Goal: Contribute content: Contribute content

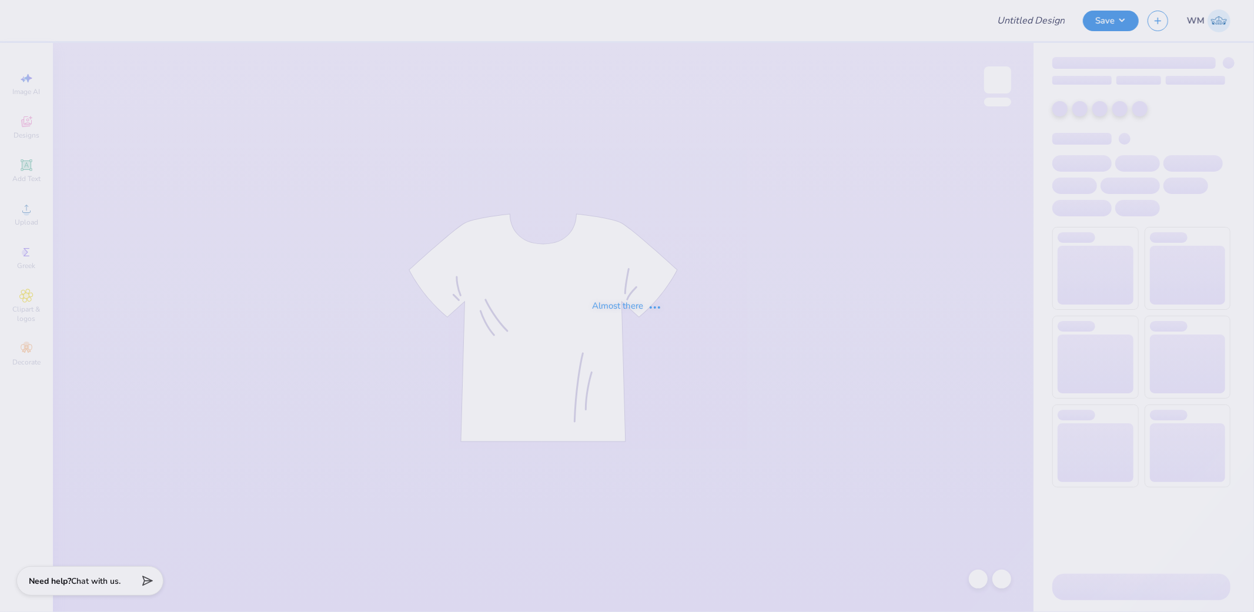
type input "SDT hoodie"
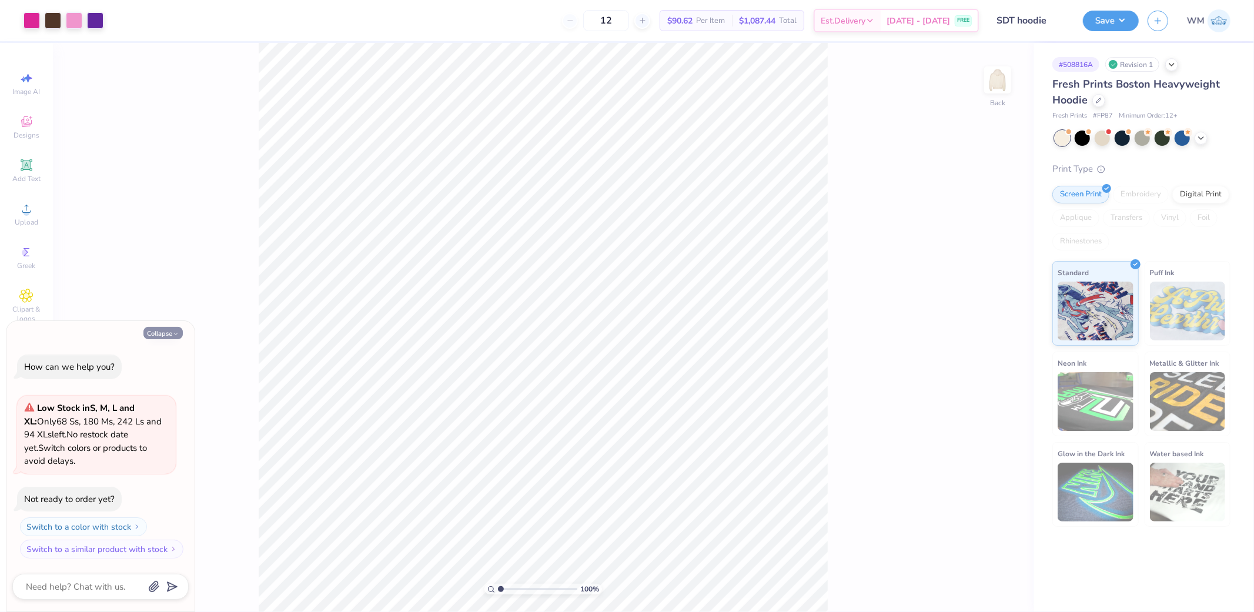
click at [171, 334] on button "Collapse" at bounding box center [162, 333] width 39 height 12
type textarea "x"
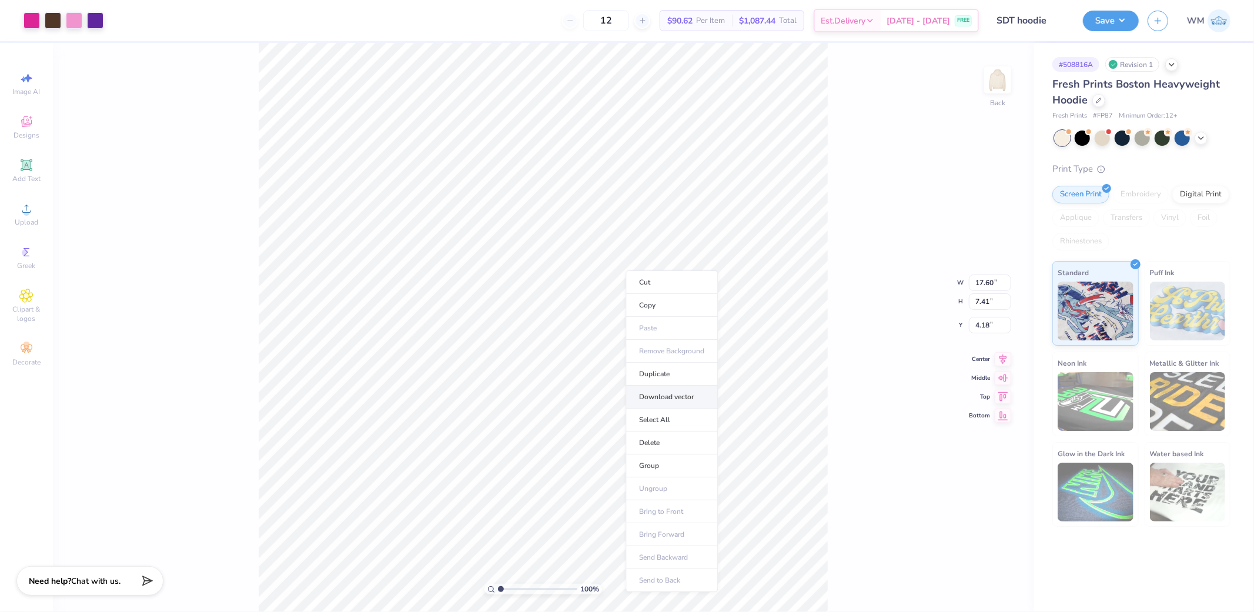
click at [672, 394] on li "Download vector" at bounding box center [671, 397] width 92 height 23
drag, startPoint x: 500, startPoint y: 588, endPoint x: 661, endPoint y: 583, distance: 161.8
click at [573, 584] on input "range" at bounding box center [535, 589] width 75 height 11
click at [491, 588] on icon at bounding box center [491, 589] width 8 height 8
type input "1"
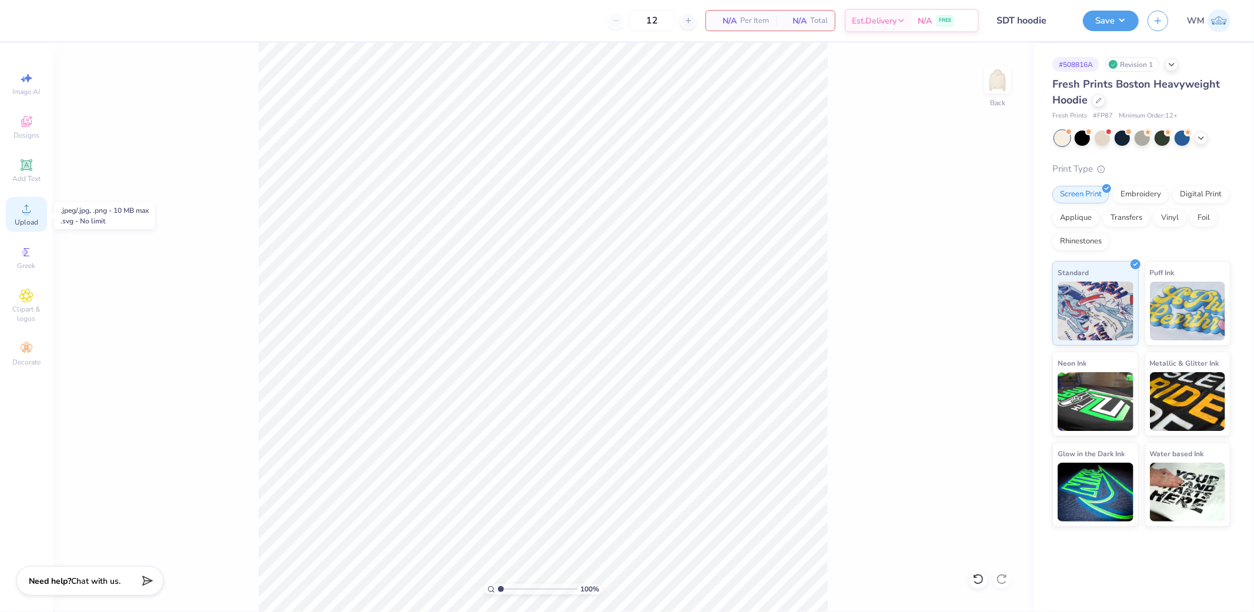
click at [32, 216] on icon at bounding box center [26, 209] width 14 height 14
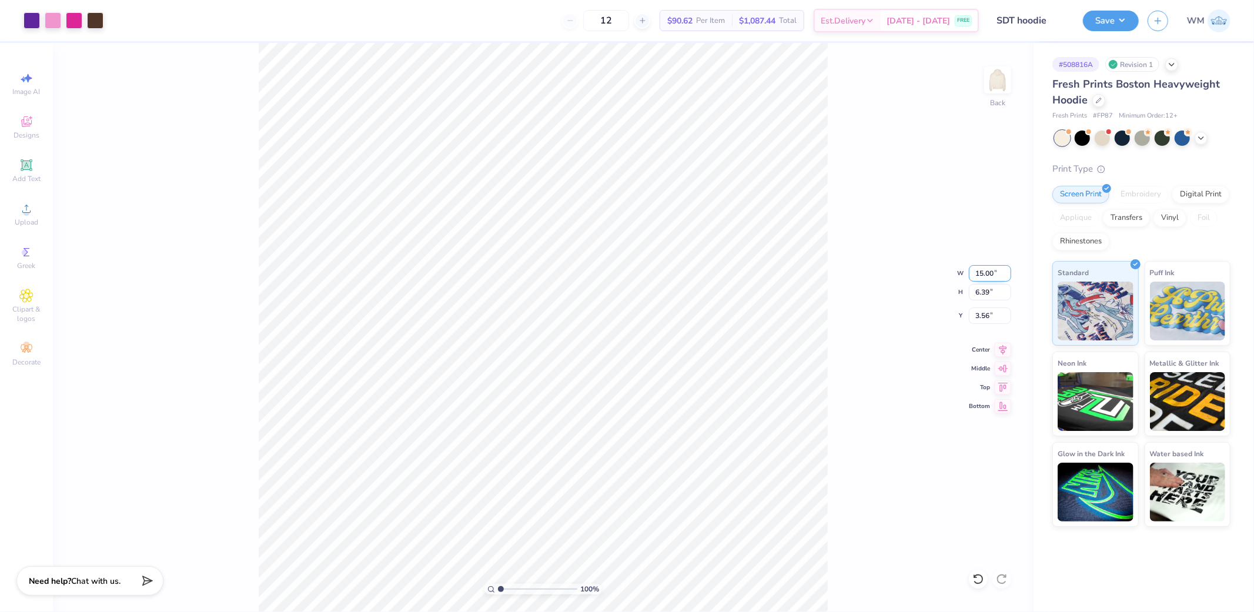
click at [980, 270] on input "15.00" at bounding box center [990, 273] width 42 height 16
type input "12.50"
type input "5.32"
click at [993, 314] on input "4.09" at bounding box center [990, 315] width 42 height 16
type input "3.00"
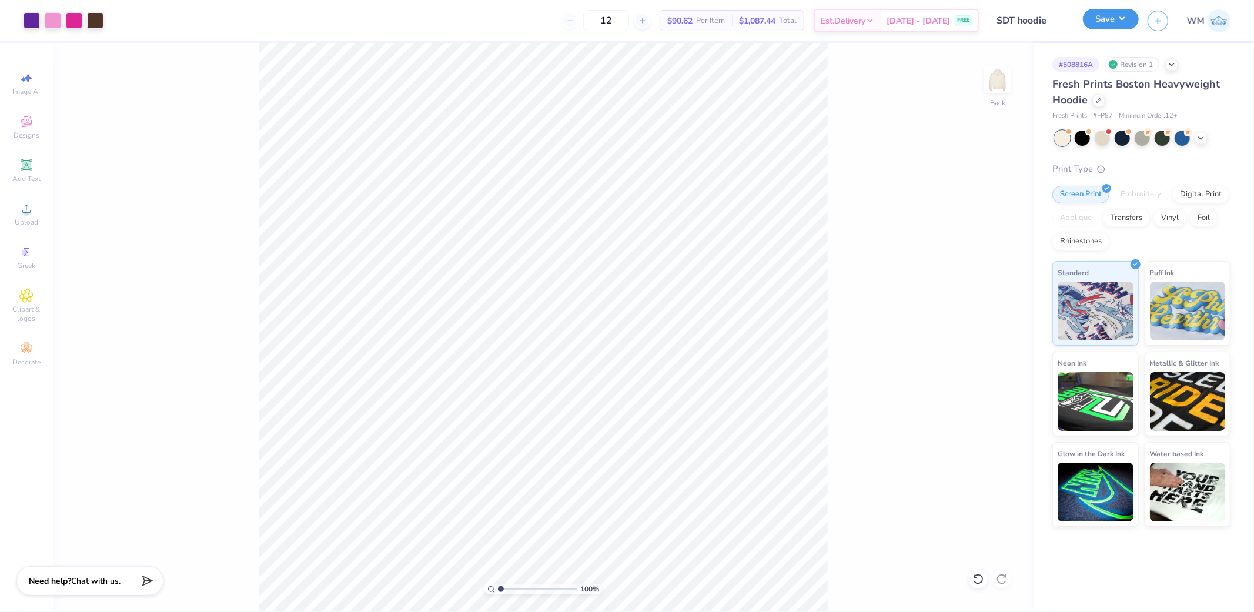
click at [1109, 21] on button "Save" at bounding box center [1111, 19] width 56 height 21
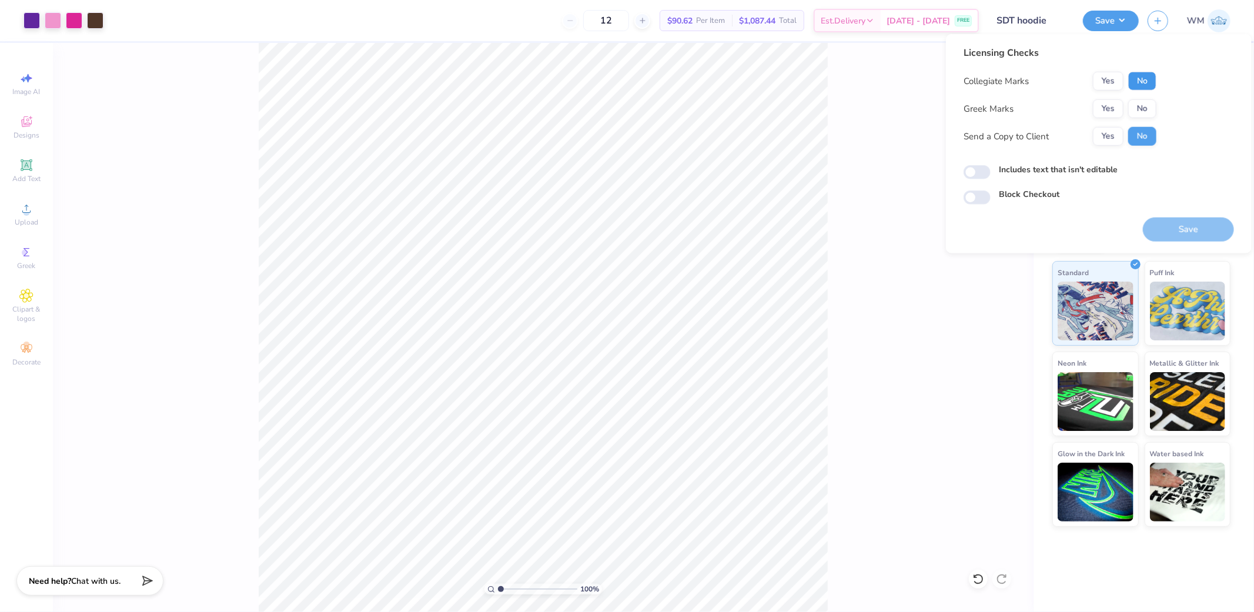
click at [1153, 79] on button "No" at bounding box center [1142, 81] width 28 height 19
click at [1119, 108] on button "Yes" at bounding box center [1108, 108] width 31 height 19
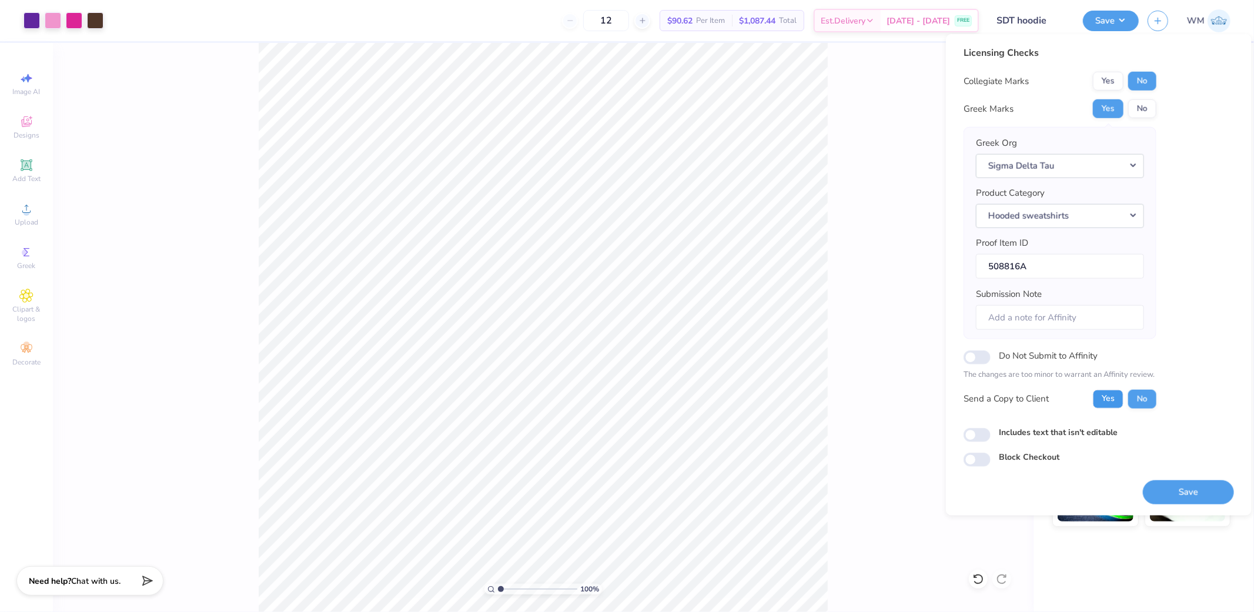
click at [1100, 397] on button "Yes" at bounding box center [1108, 398] width 31 height 19
click at [976, 435] on input "Includes text that isn't editable" at bounding box center [976, 435] width 27 height 14
checkbox input "true"
click at [1174, 490] on button "Save" at bounding box center [1188, 492] width 91 height 24
